Goal: Task Accomplishment & Management: Manage account settings

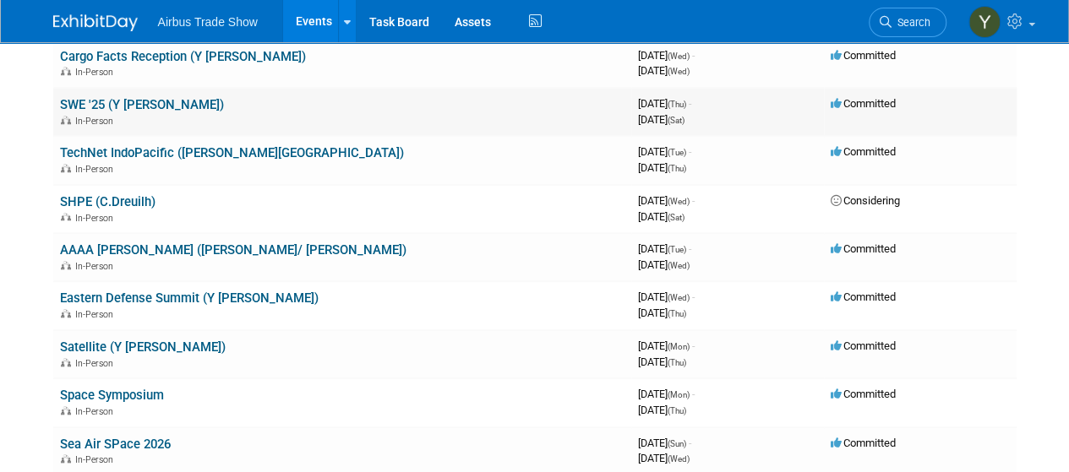
click at [86, 102] on link "SWE '25 (Y [PERSON_NAME])" at bounding box center [142, 104] width 164 height 15
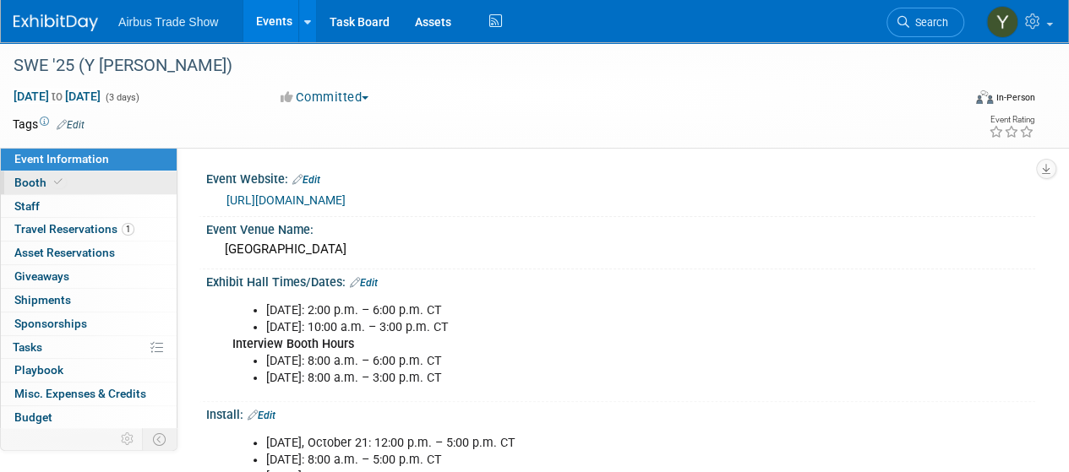
click at [10, 187] on link "Booth" at bounding box center [89, 183] width 176 height 23
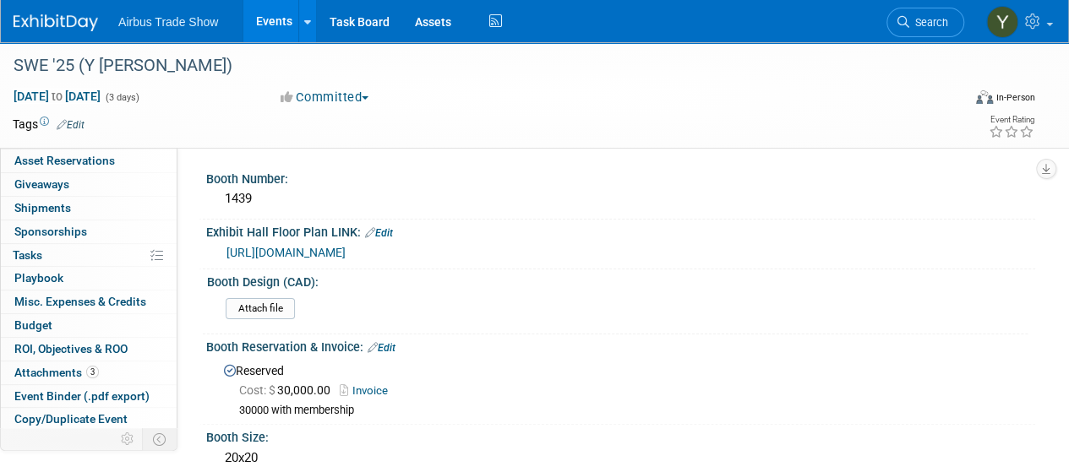
scroll to position [93, 0]
click at [55, 365] on span "Attachments 3" at bounding box center [56, 372] width 85 height 14
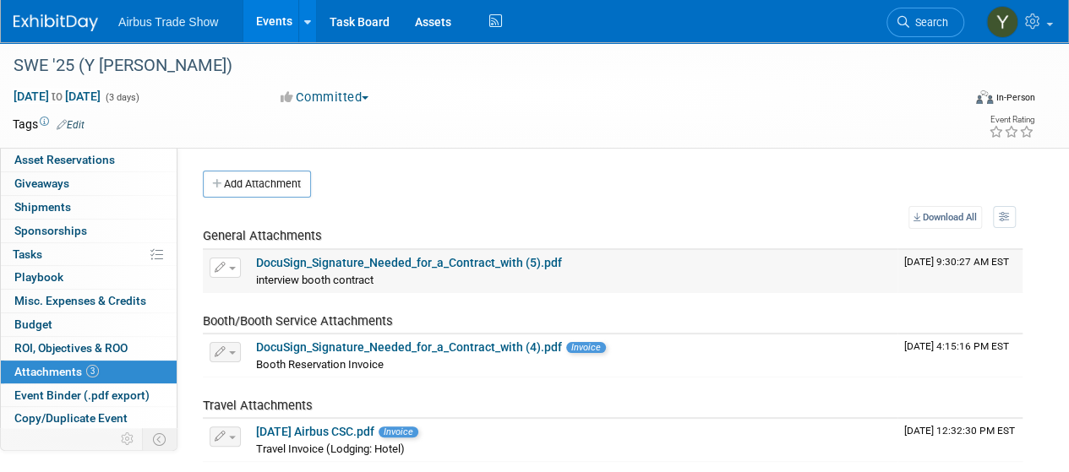
click at [368, 263] on link "DocuSign_Signature_Needed_for_a_Contract_with (5).pdf" at bounding box center [409, 263] width 306 height 14
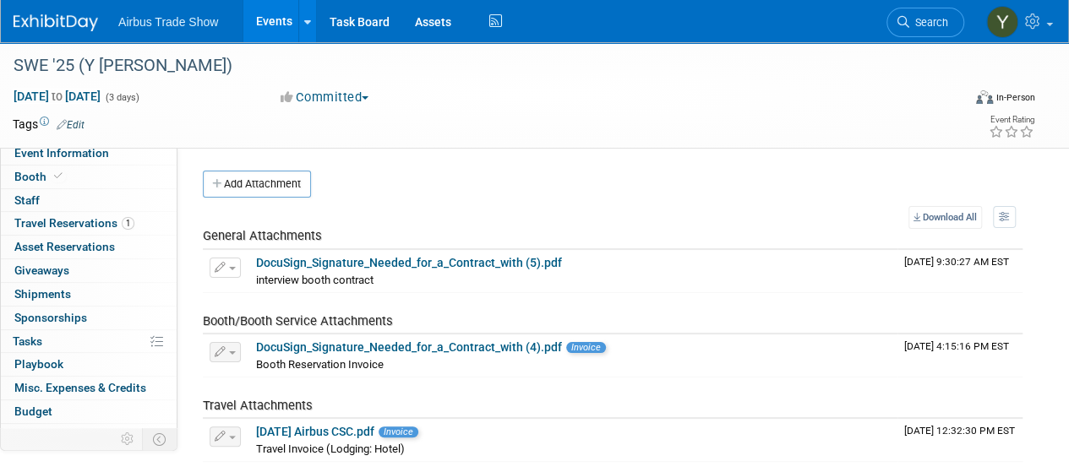
scroll to position [0, 0]
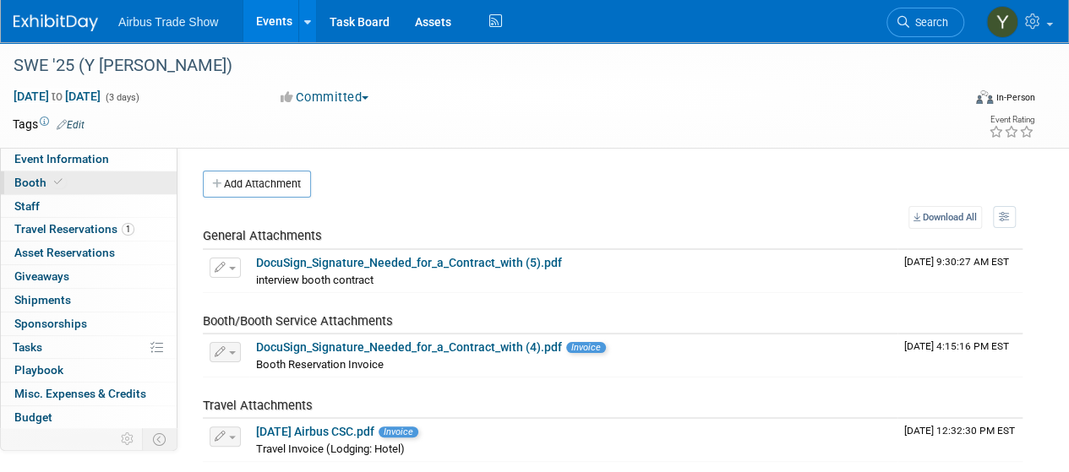
click at [47, 184] on span "Booth" at bounding box center [40, 183] width 52 height 14
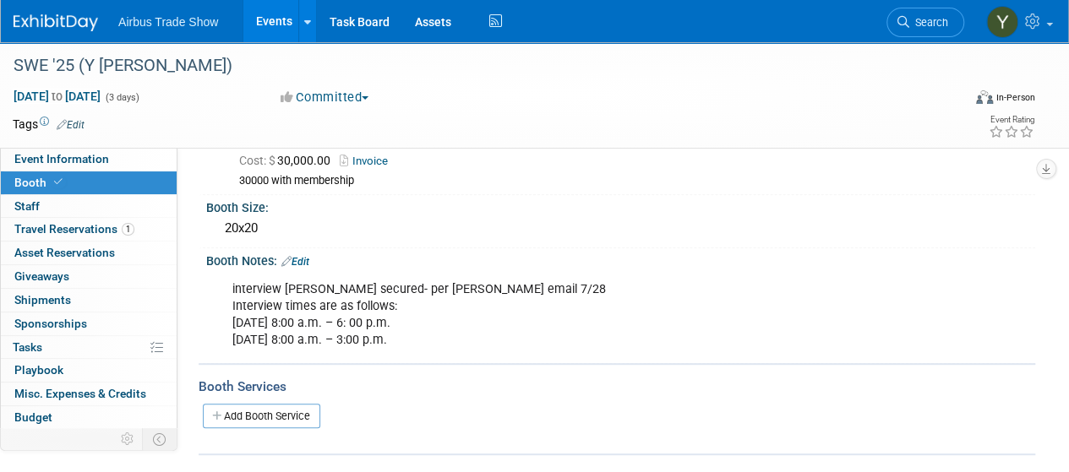
scroll to position [237, 0]
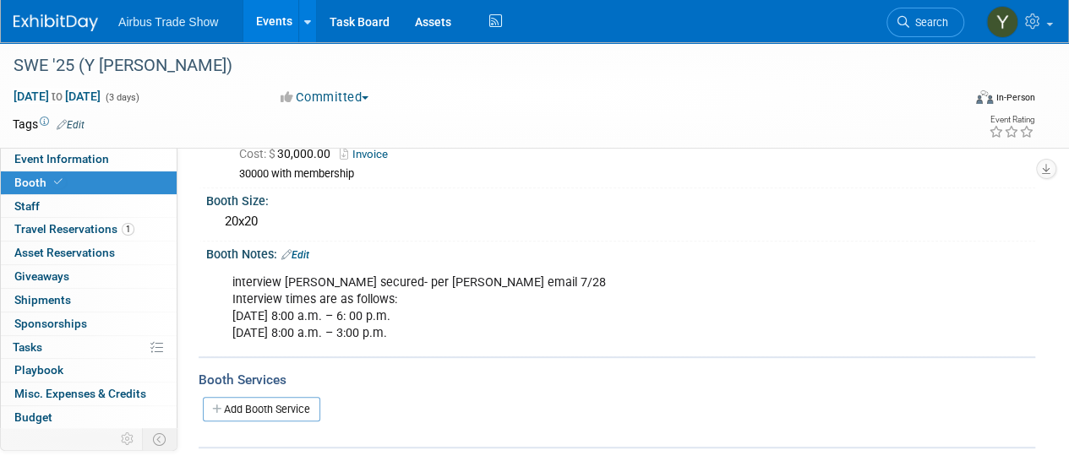
click at [305, 249] on link "Edit" at bounding box center [295, 255] width 28 height 12
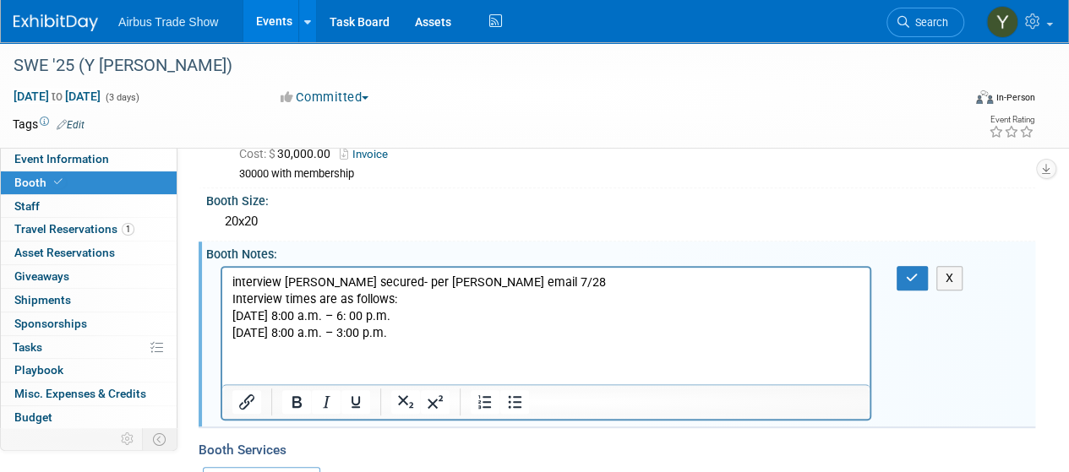
scroll to position [0, 0]
click at [502, 330] on p "interview [PERSON_NAME] secured- per [PERSON_NAME] email 7/28 Interview times a…" at bounding box center [546, 308] width 628 height 68
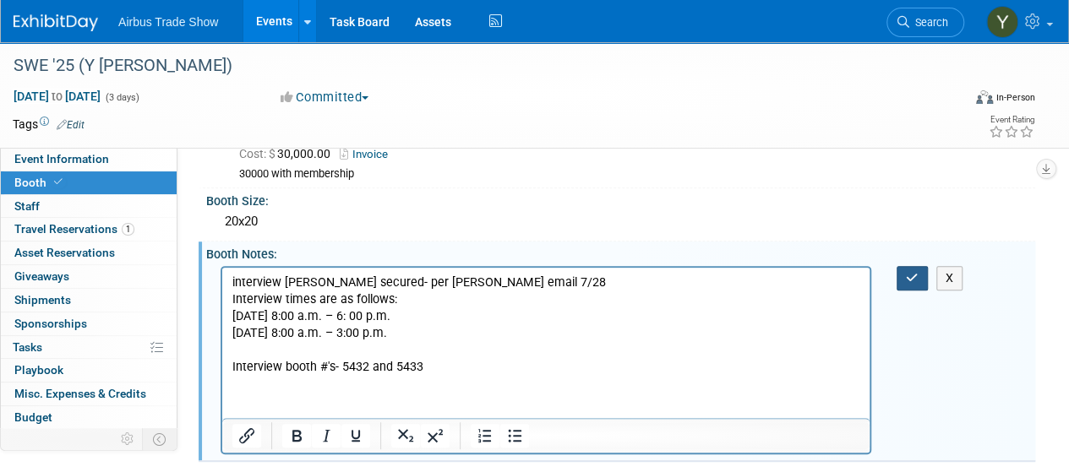
click at [911, 277] on icon "button" at bounding box center [912, 278] width 13 height 12
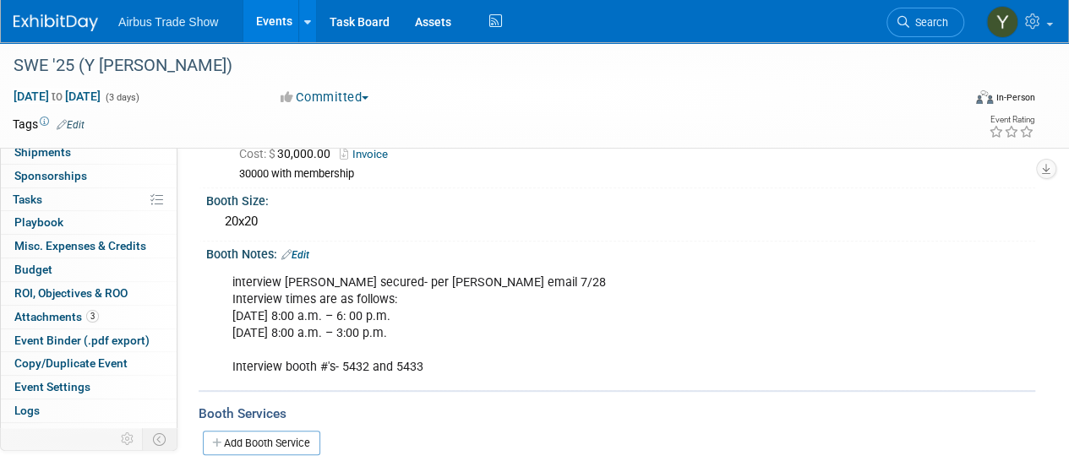
scroll to position [159, 0]
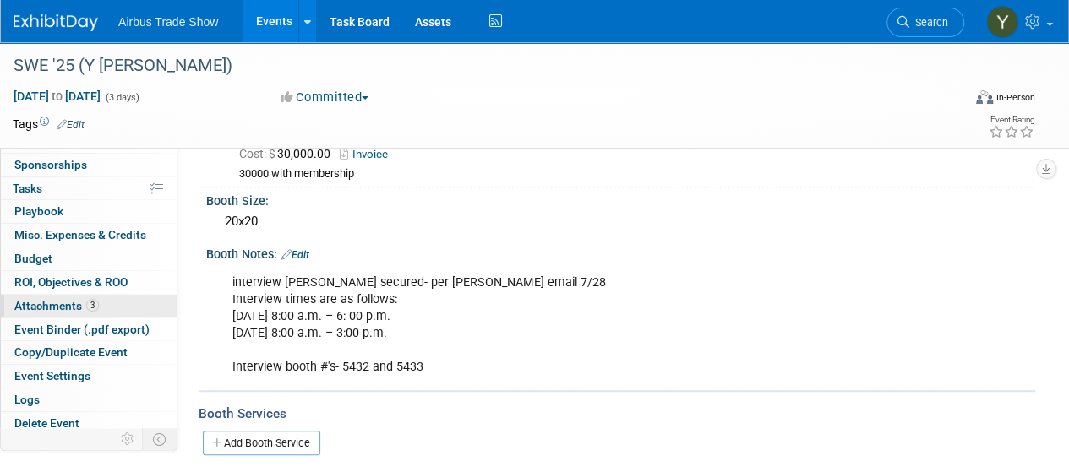
click at [25, 302] on span "Attachments 3" at bounding box center [56, 306] width 85 height 14
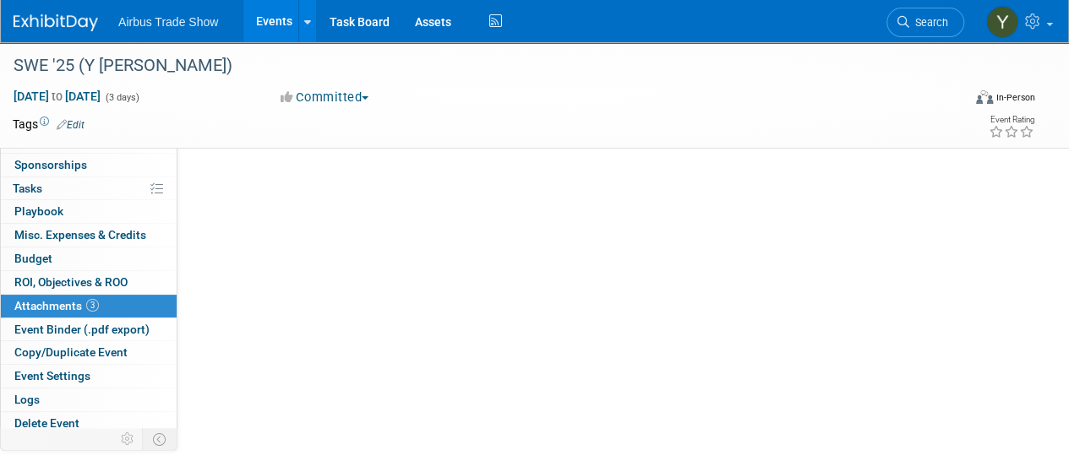
scroll to position [0, 0]
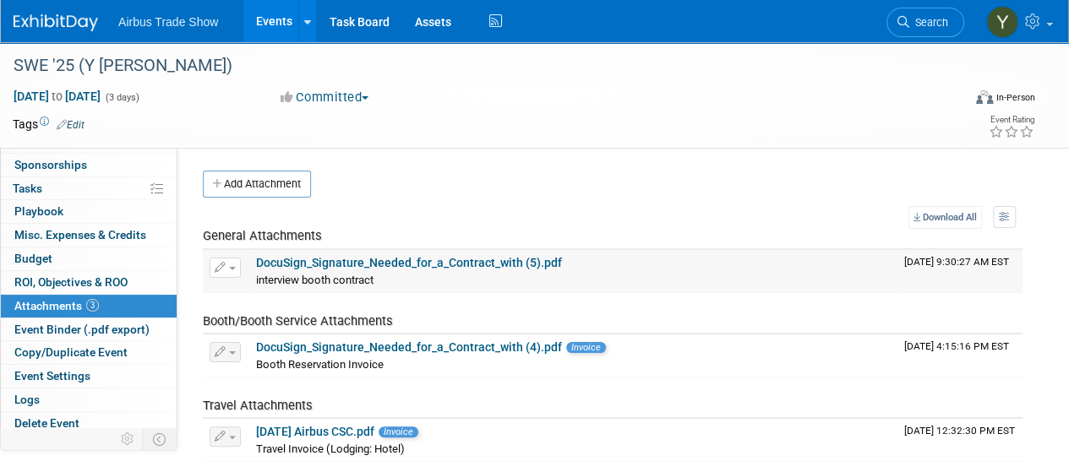
click at [312, 274] on span "interview booth contract" at bounding box center [314, 280] width 117 height 13
click at [321, 260] on link "DocuSign_Signature_Needed_for_a_Contract_with (5).pdf" at bounding box center [409, 263] width 306 height 14
